Goal: Task Accomplishment & Management: Manage account settings

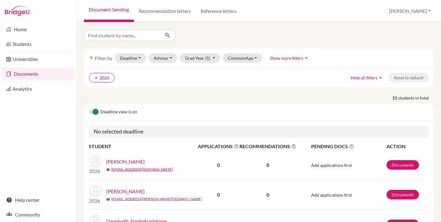
click at [125, 163] on link "Agasti, Aarya" at bounding box center [125, 161] width 38 height 7
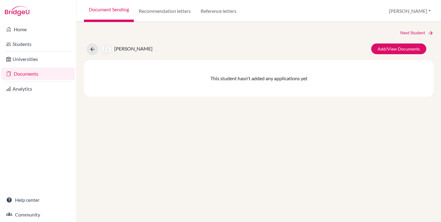
click at [24, 74] on link "Documents" at bounding box center [38, 74] width 74 height 12
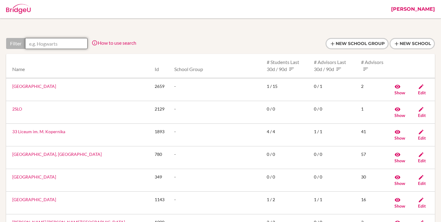
click at [70, 41] on input "text" at bounding box center [56, 43] width 62 height 11
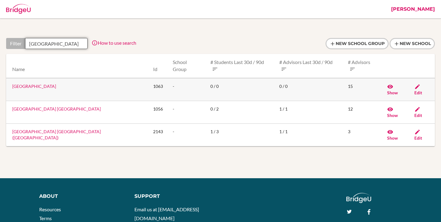
type input "myanmar"
click at [422, 90] on span "Edit" at bounding box center [418, 92] width 8 height 5
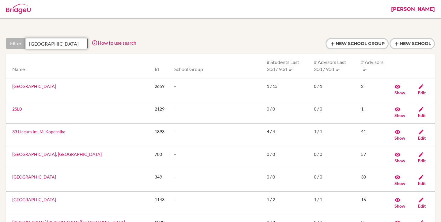
click at [65, 44] on input "myanmar" at bounding box center [56, 43] width 62 height 11
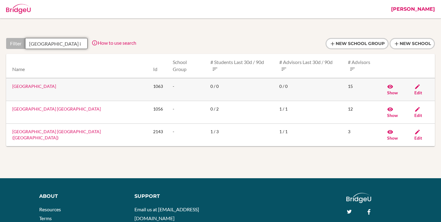
type input "myanmar i"
click at [43, 84] on link "Myanmar International School" at bounding box center [34, 86] width 44 height 5
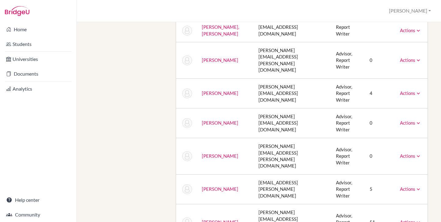
scroll to position [222, 0]
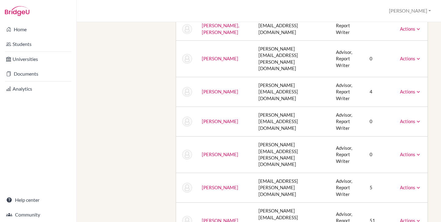
click at [281, 173] on td "[EMAIL_ADDRESS][PERSON_NAME][DOMAIN_NAME]" at bounding box center [292, 188] width 77 height 30
copy tr "[EMAIL_ADDRESS][PERSON_NAME][DOMAIN_NAME]"
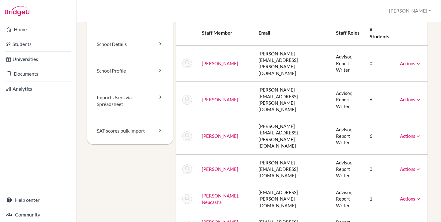
scroll to position [0, 0]
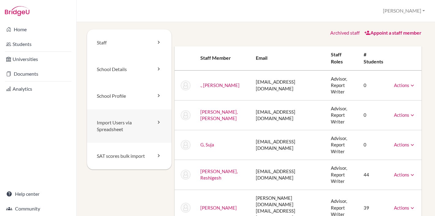
click at [128, 128] on link "Import Users via Spreadsheet" at bounding box center [129, 126] width 85 height 34
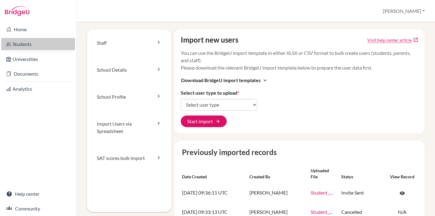
click at [33, 41] on link "Students" at bounding box center [38, 44] width 74 height 12
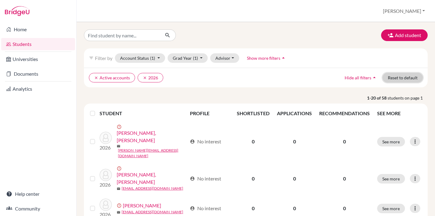
click at [403, 82] on button "Reset to default" at bounding box center [403, 77] width 40 height 9
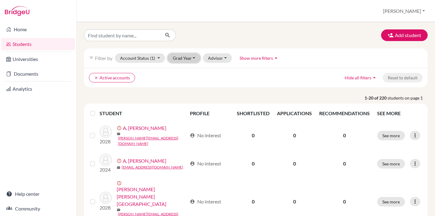
click at [179, 57] on button "Grad Year" at bounding box center [184, 57] width 33 height 9
click at [187, 101] on div "2026" at bounding box center [185, 100] width 21 height 7
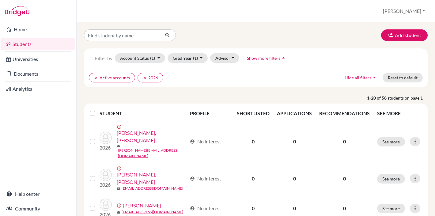
click at [97, 110] on label at bounding box center [97, 110] width 0 height 0
click at [0, 0] on input "checkbox" at bounding box center [0, 0] width 0 height 0
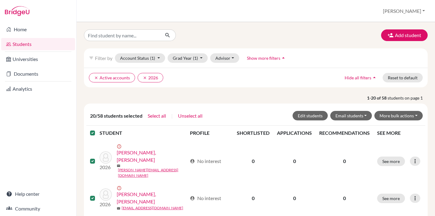
click at [97, 129] on label at bounding box center [97, 129] width 0 height 0
click at [0, 0] on input "checkbox" at bounding box center [0, 0] width 0 height 0
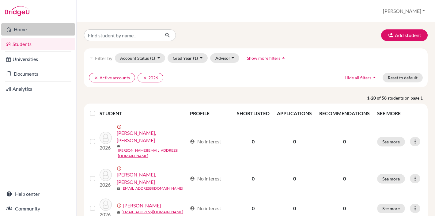
click at [30, 30] on link "Home" at bounding box center [38, 29] width 74 height 12
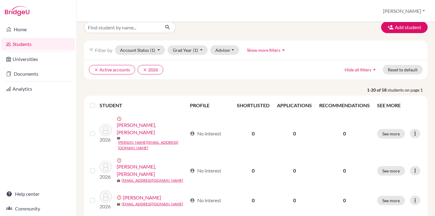
scroll to position [19, 0]
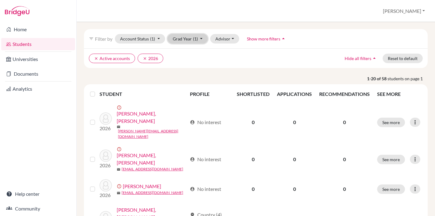
click at [183, 38] on button "Grad Year (1)" at bounding box center [188, 38] width 40 height 9
click at [190, 72] on div "2027" at bounding box center [185, 71] width 21 height 7
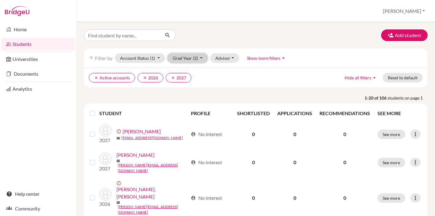
click at [194, 60] on span "(2)" at bounding box center [195, 57] width 5 height 5
click at [192, 81] on div "2028" at bounding box center [185, 80] width 21 height 7
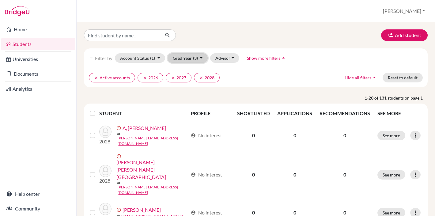
click at [195, 59] on span "(3)" at bounding box center [195, 57] width 5 height 5
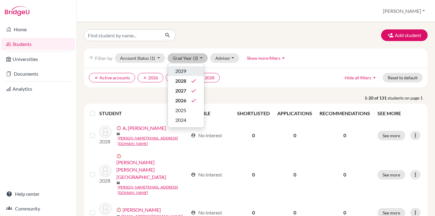
click at [192, 72] on div "2029" at bounding box center [185, 70] width 21 height 7
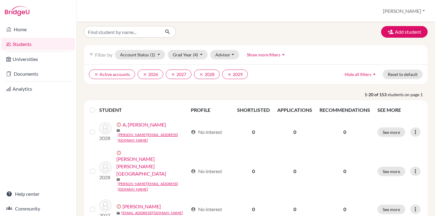
scroll to position [4, 0]
click at [134, 55] on button "Account Status (1)" at bounding box center [140, 54] width 50 height 9
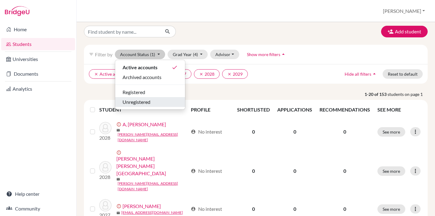
click at [147, 102] on span "Unregistered" at bounding box center [137, 101] width 28 height 7
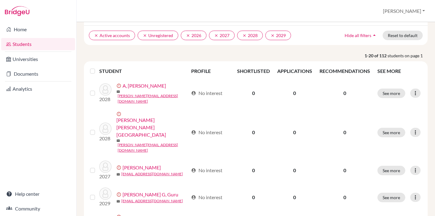
scroll to position [52, 0]
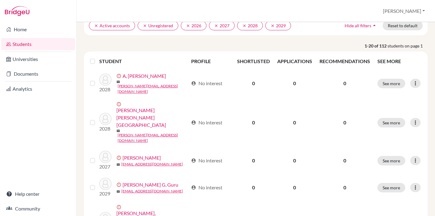
click at [97, 58] on label at bounding box center [97, 58] width 0 height 0
click at [0, 0] on input "checkbox" at bounding box center [0, 0] width 0 height 0
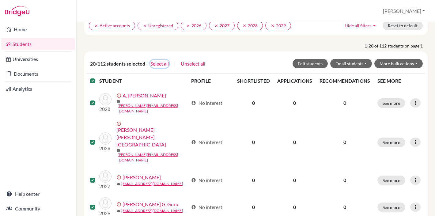
click at [162, 68] on button "Select all" at bounding box center [159, 64] width 19 height 8
click at [398, 68] on button "More bulk actions" at bounding box center [398, 63] width 48 height 9
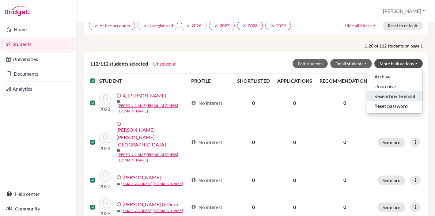
click at [389, 101] on button "Resend invite email" at bounding box center [394, 96] width 55 height 10
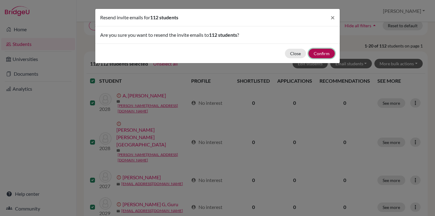
click at [324, 53] on button "Confirm" at bounding box center [321, 53] width 26 height 9
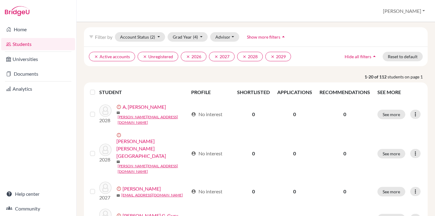
scroll to position [0, 0]
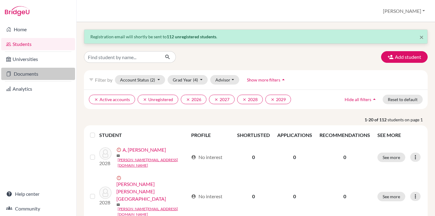
click at [26, 74] on link "Documents" at bounding box center [38, 74] width 74 height 12
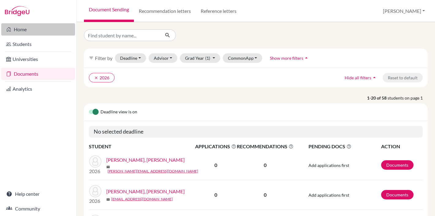
click at [32, 28] on link "Home" at bounding box center [38, 29] width 74 height 12
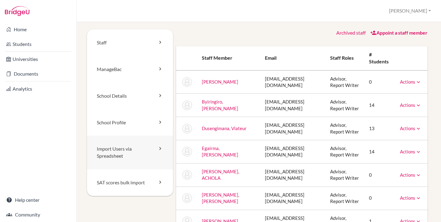
click at [128, 144] on link "Import Users via Spreadsheet" at bounding box center [130, 153] width 86 height 34
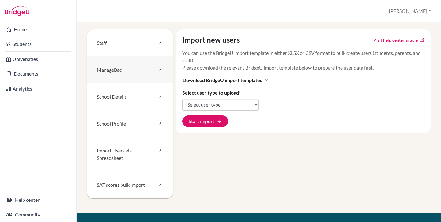
click at [115, 70] on link "ManageBac" at bounding box center [130, 69] width 86 height 27
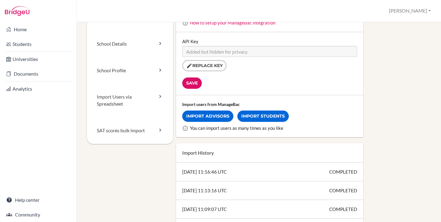
scroll to position [77, 0]
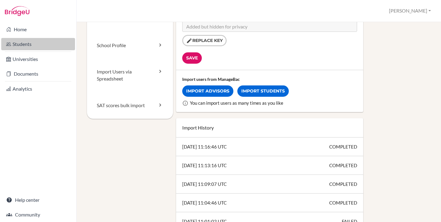
click at [25, 42] on link "Students" at bounding box center [38, 44] width 74 height 12
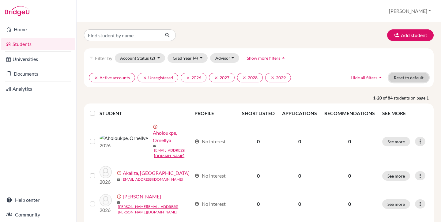
click at [398, 79] on button "Reset to default" at bounding box center [409, 77] width 40 height 9
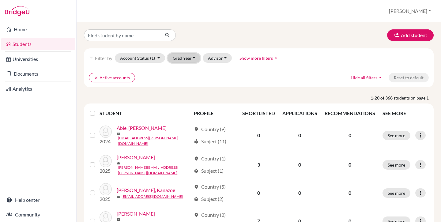
click at [187, 61] on button "Grad Year" at bounding box center [184, 57] width 33 height 9
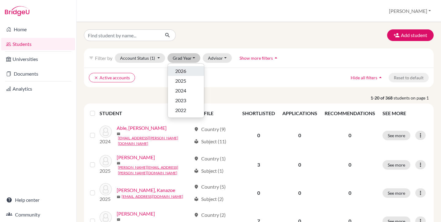
click at [190, 71] on div "2026" at bounding box center [185, 70] width 21 height 7
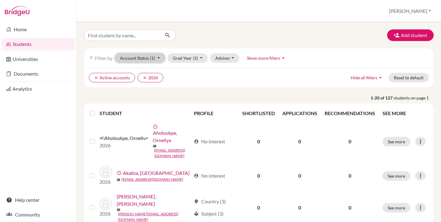
click at [143, 57] on button "Account Status (1)" at bounding box center [140, 57] width 50 height 9
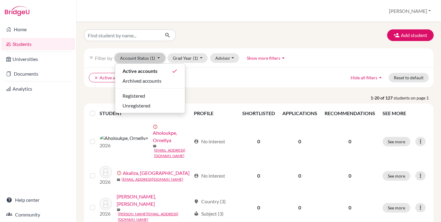
click at [143, 57] on button "Account Status (1)" at bounding box center [140, 57] width 50 height 9
